Goal: Information Seeking & Learning: Check status

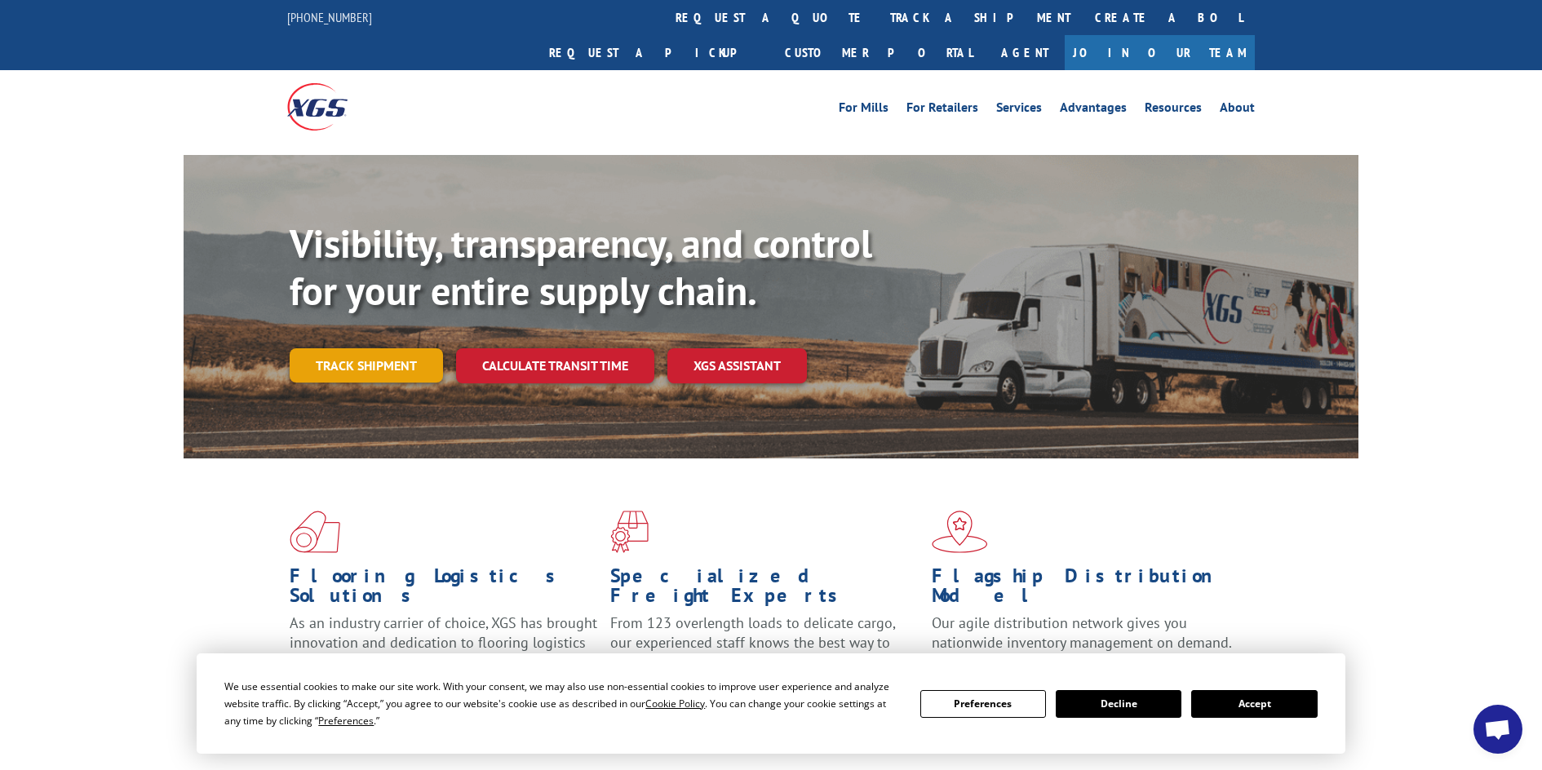
click at [374, 348] on link "Track shipment" at bounding box center [366, 365] width 153 height 34
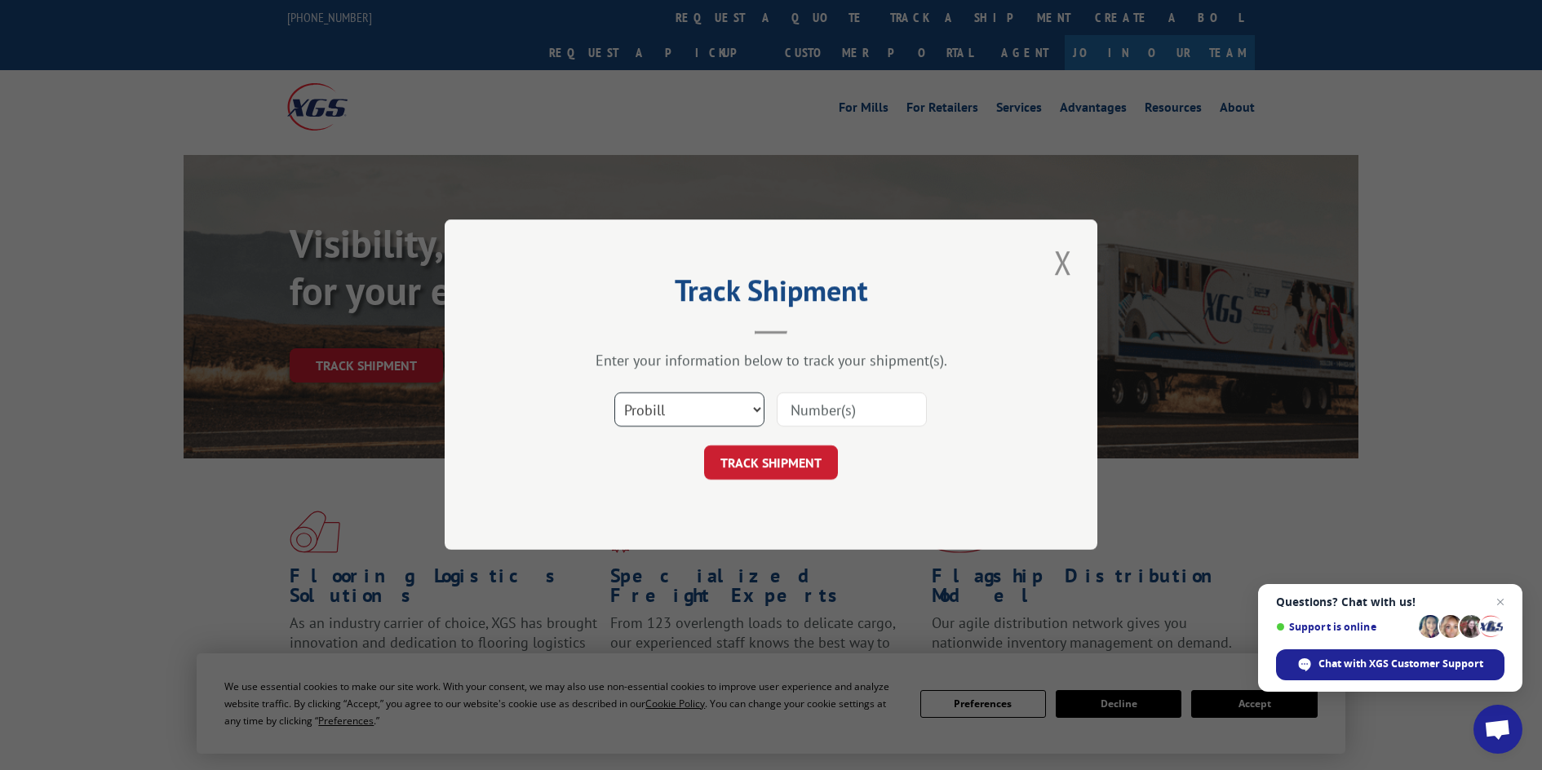
click at [752, 408] on select "Select category... Probill BOL PO" at bounding box center [689, 410] width 150 height 34
select select "po"
click at [614, 393] on select "Select category... Probill BOL PO" at bounding box center [689, 410] width 150 height 34
click at [816, 407] on input at bounding box center [852, 410] width 150 height 34
type input "51486000"
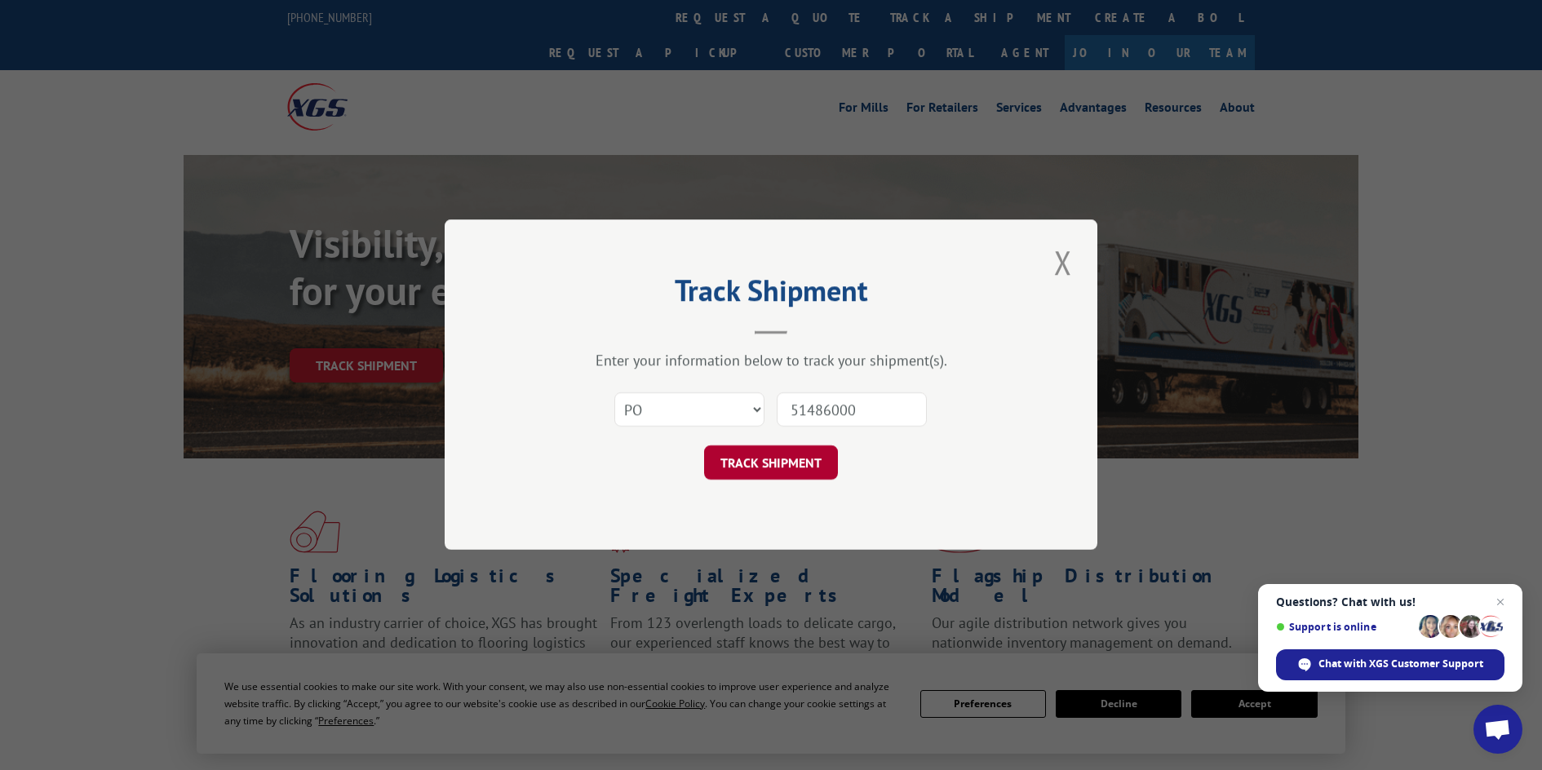
click at [792, 463] on button "TRACK SHIPMENT" at bounding box center [771, 463] width 134 height 34
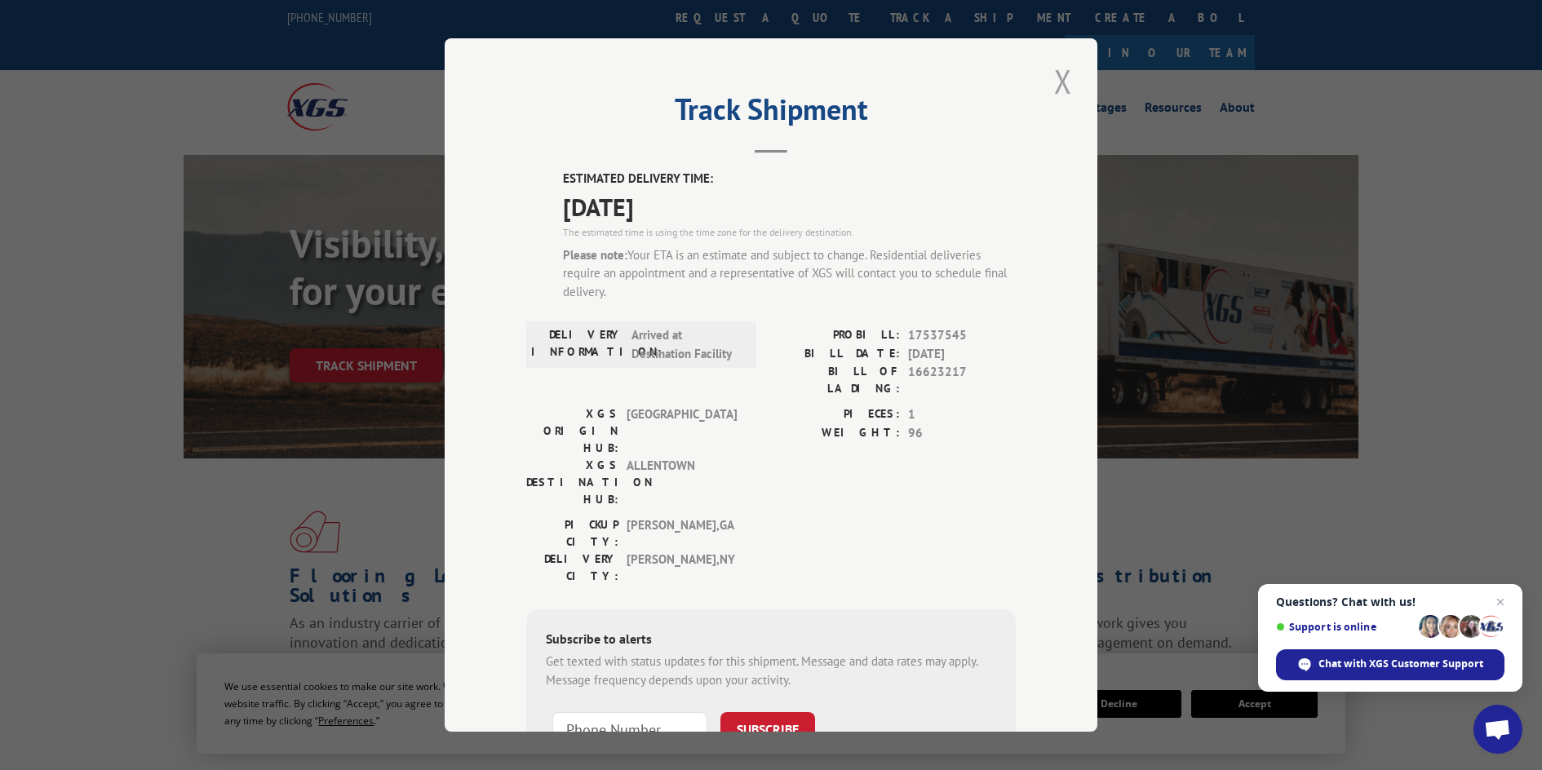
click at [1057, 78] on button "Close modal" at bounding box center [1063, 81] width 28 height 45
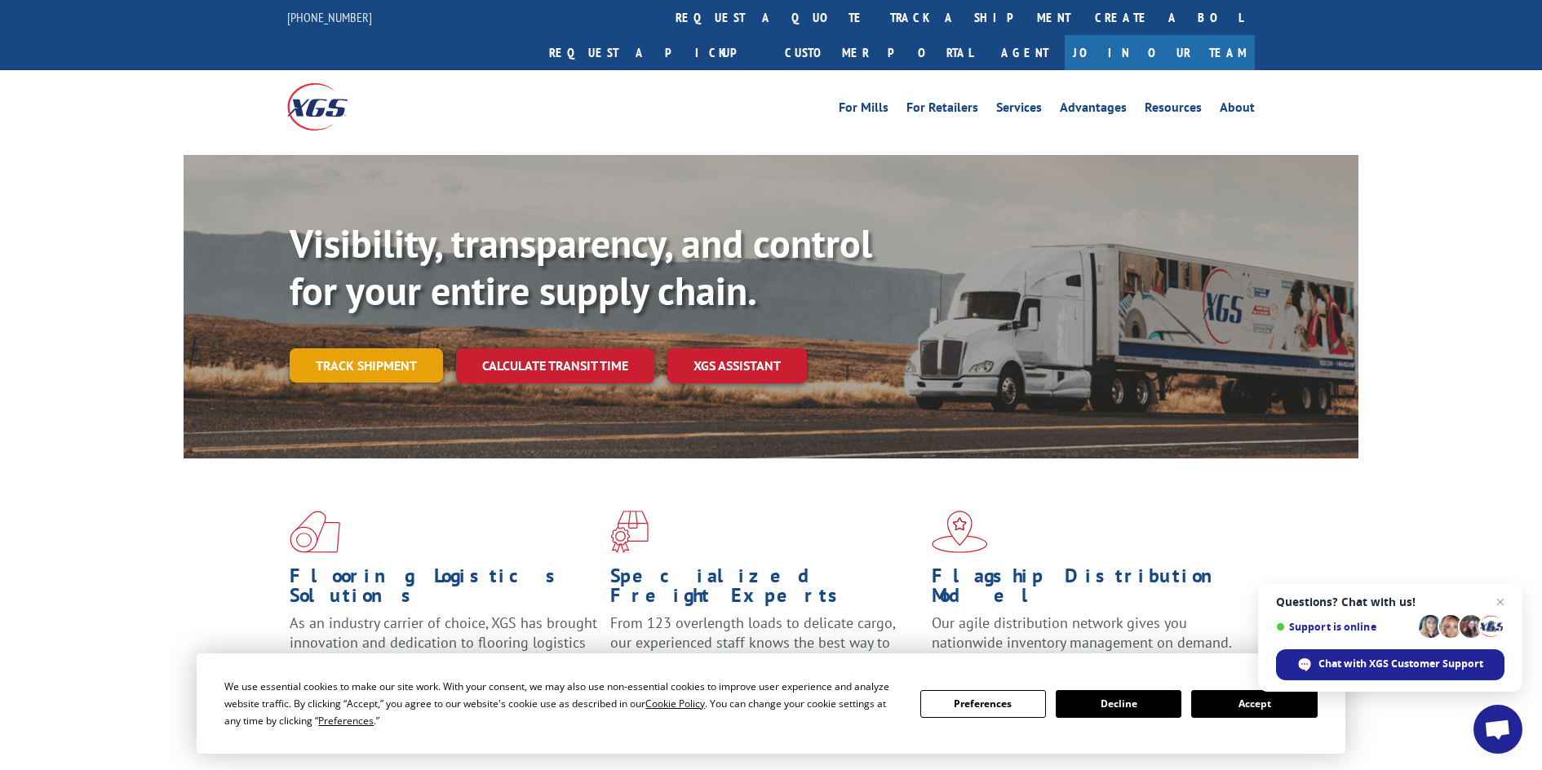
click at [349, 348] on link "Track shipment" at bounding box center [366, 365] width 153 height 34
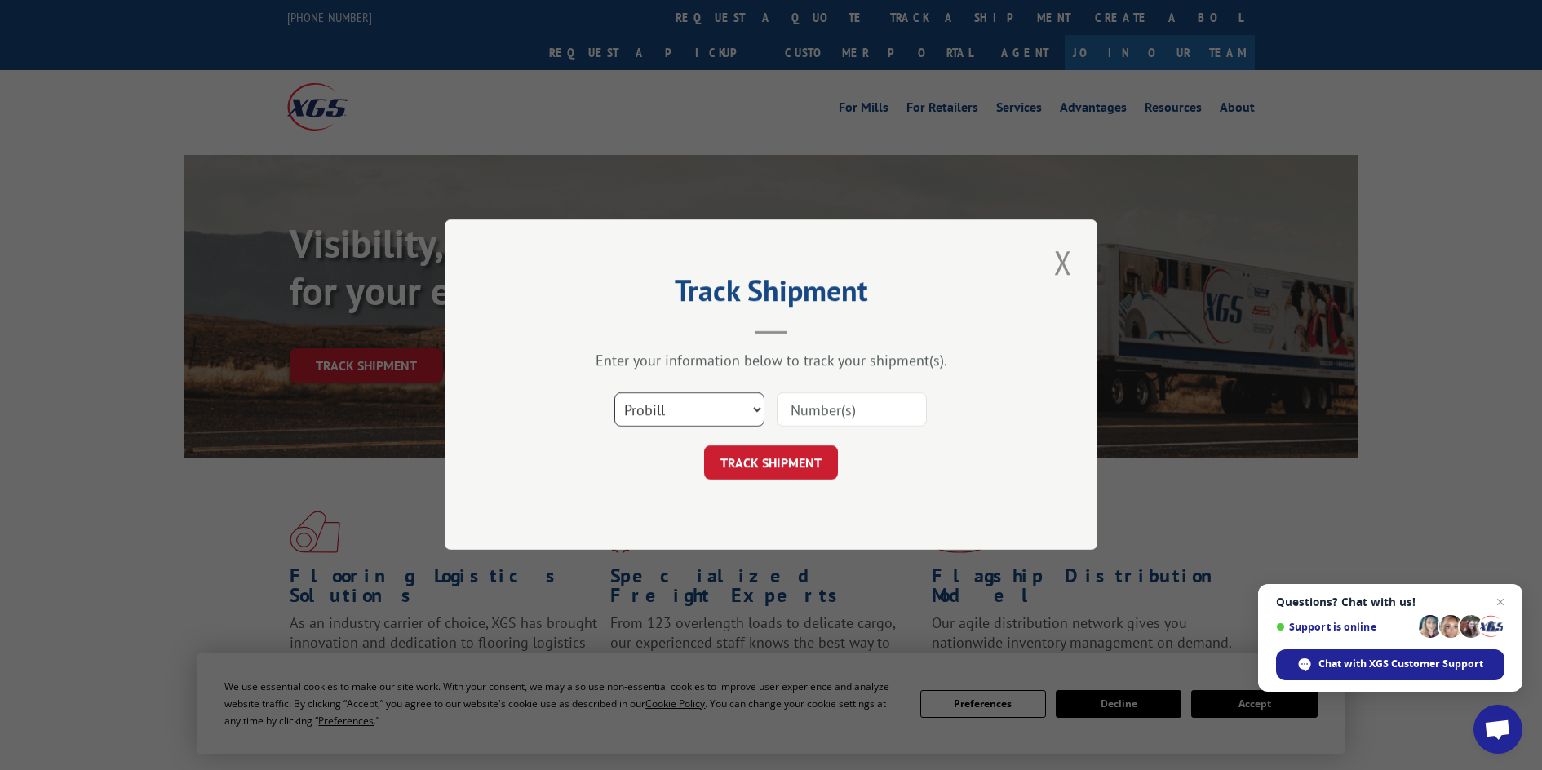
click at [755, 410] on select "Select category... Probill BOL PO" at bounding box center [689, 410] width 150 height 34
select select "po"
click at [614, 393] on select "Select category... Probill BOL PO" at bounding box center [689, 410] width 150 height 34
click at [890, 410] on input at bounding box center [852, 410] width 150 height 34
type input "51486000"
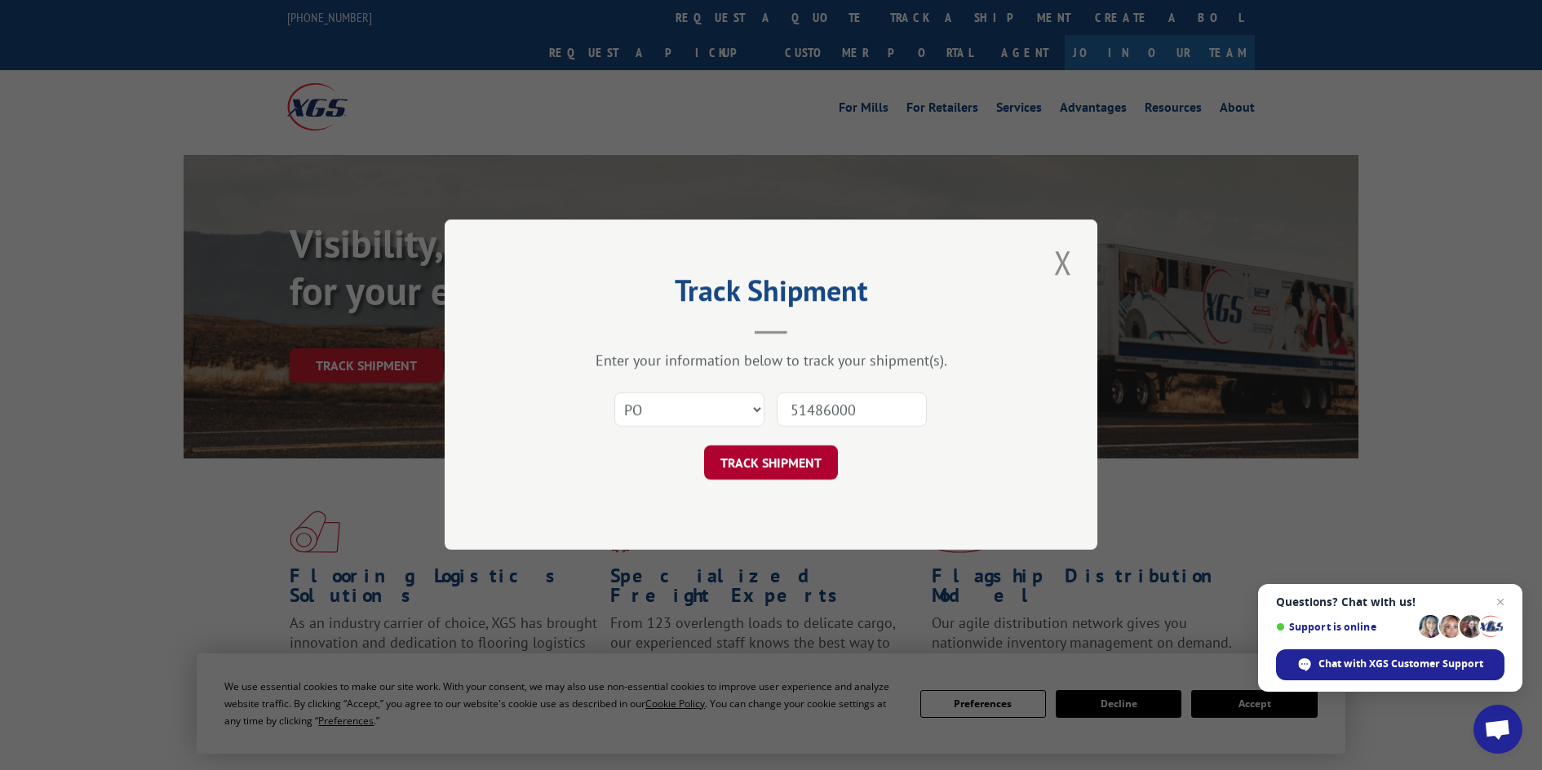
click at [779, 463] on button "TRACK SHIPMENT" at bounding box center [771, 463] width 134 height 34
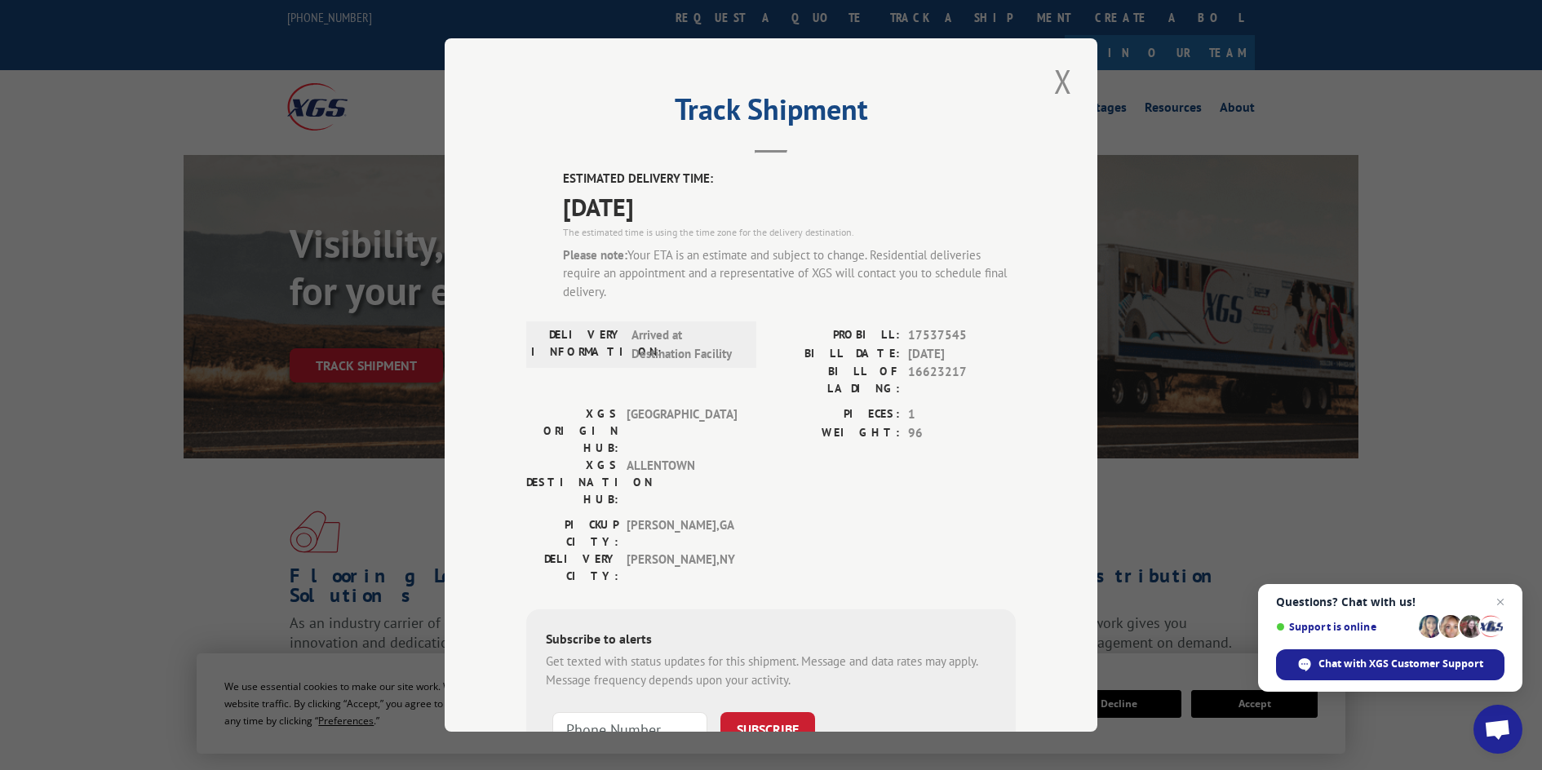
click at [1200, 492] on div "Track Shipment ESTIMATED DELIVERY TIME: [DATE] The estimated time is using the …" at bounding box center [771, 385] width 1542 height 770
